Goal: Find specific page/section: Find specific page/section

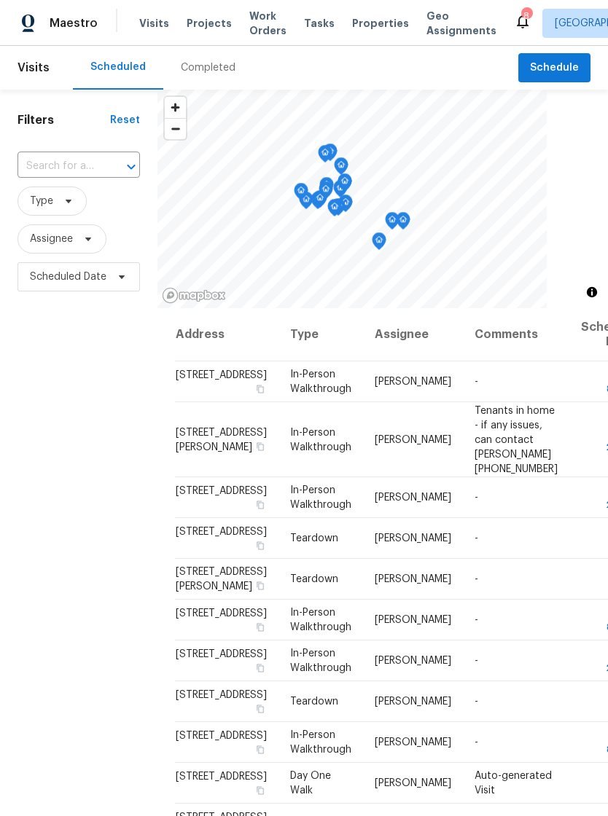
click at [363, 28] on span "Properties" at bounding box center [380, 23] width 57 height 15
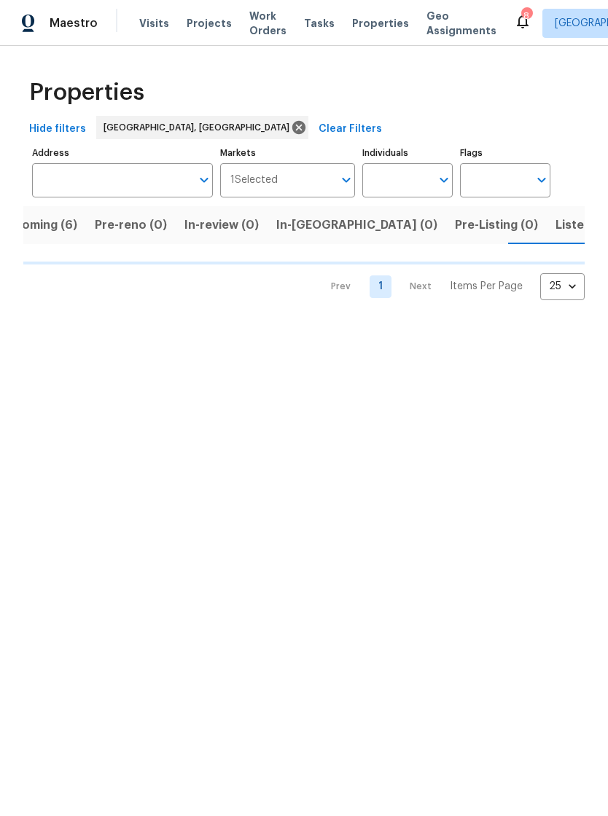
scroll to position [0, 34]
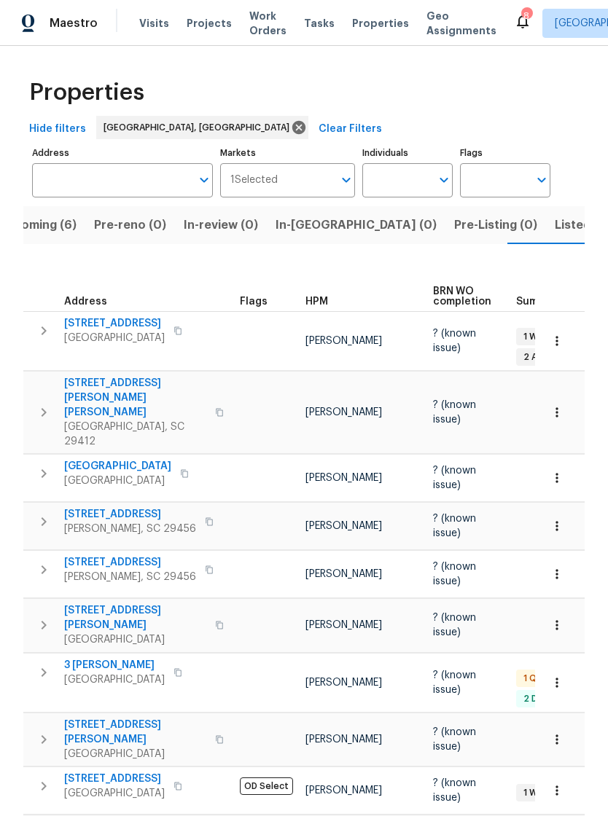
click at [31, 230] on span "Upcoming (6)" at bounding box center [37, 225] width 79 height 20
